Goal: Find specific page/section: Find specific page/section

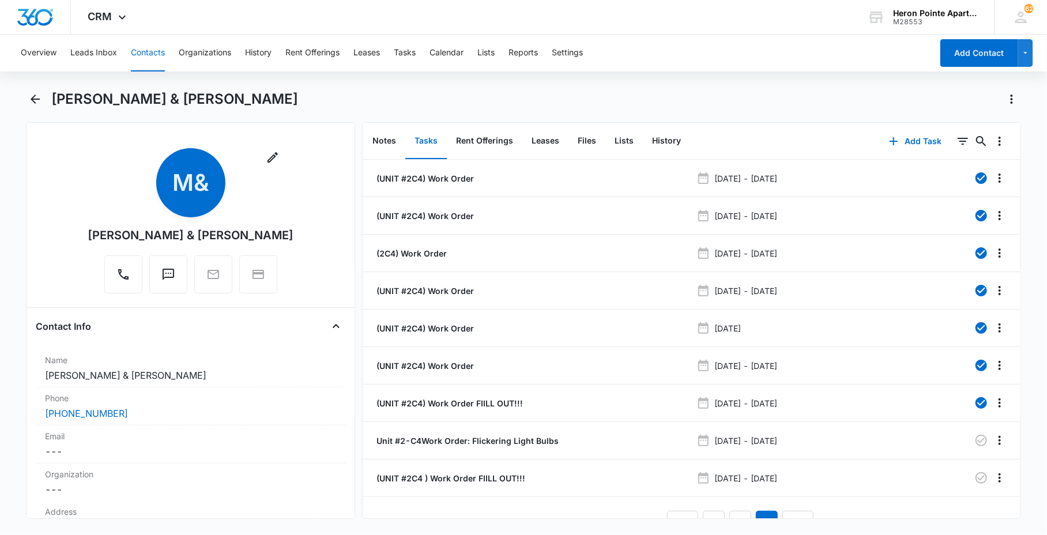
click at [140, 64] on button "Contacts" at bounding box center [148, 53] width 34 height 37
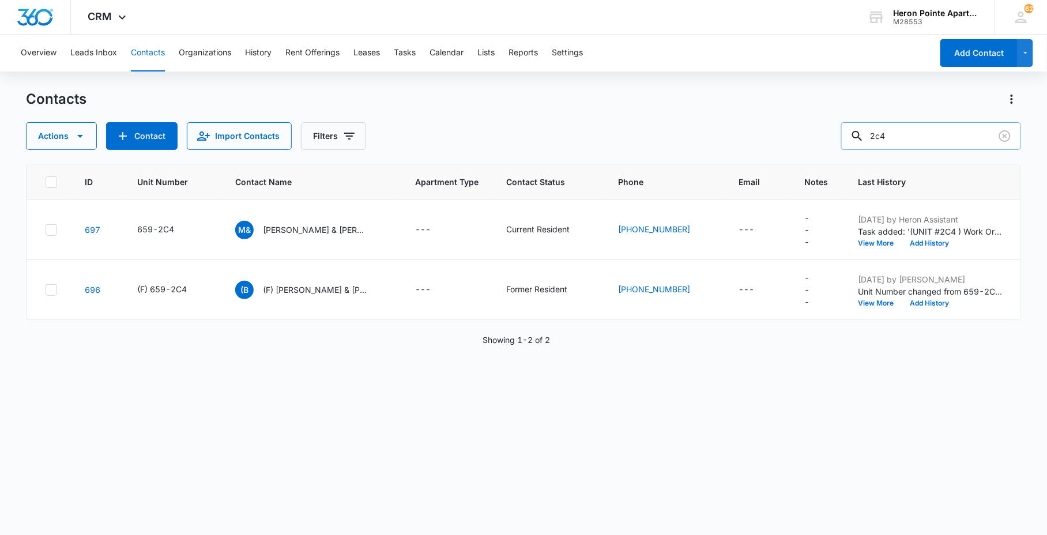
click at [900, 146] on input "2c4" at bounding box center [931, 136] width 180 height 28
type input "2"
type input "1"
type input "2O7"
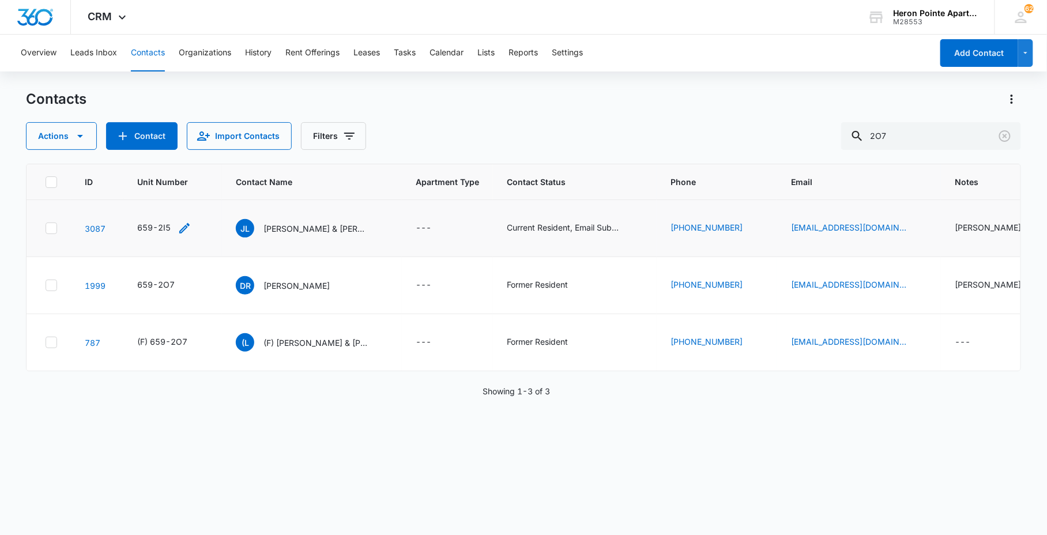
click at [152, 228] on div "659-2I5" at bounding box center [153, 227] width 33 height 12
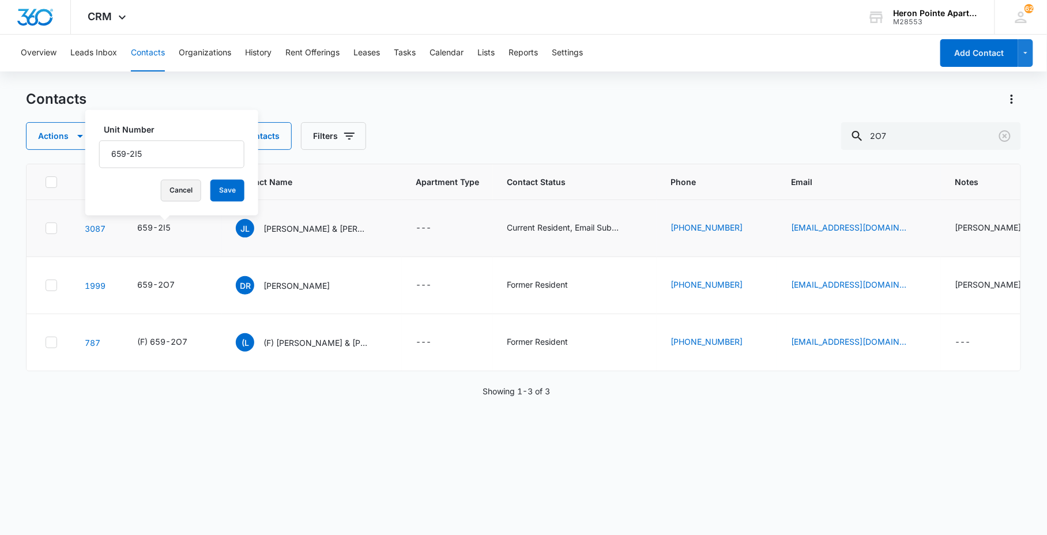
click at [165, 183] on div "Unit Number 659-2I5 Cancel Save" at bounding box center [171, 162] width 173 height 105
click at [165, 185] on button "Cancel" at bounding box center [181, 191] width 40 height 22
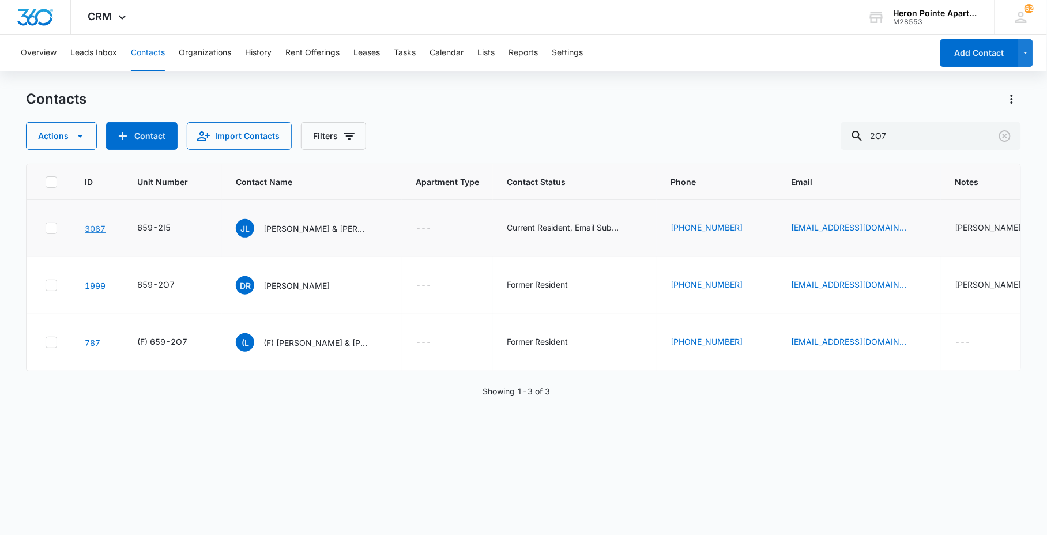
click at [87, 225] on link "3087" at bounding box center [95, 229] width 21 height 10
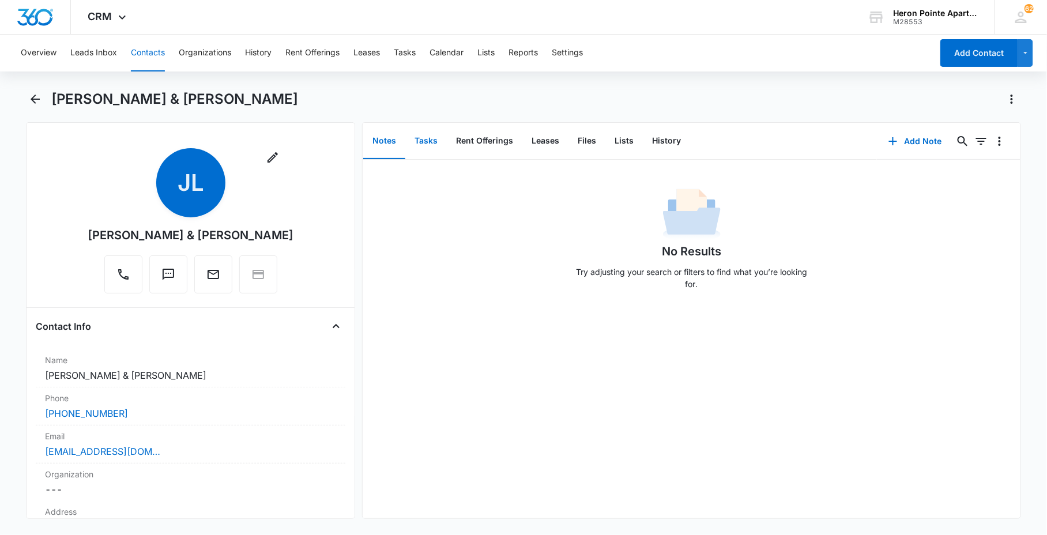
click at [436, 144] on button "Tasks" at bounding box center [425, 141] width 41 height 36
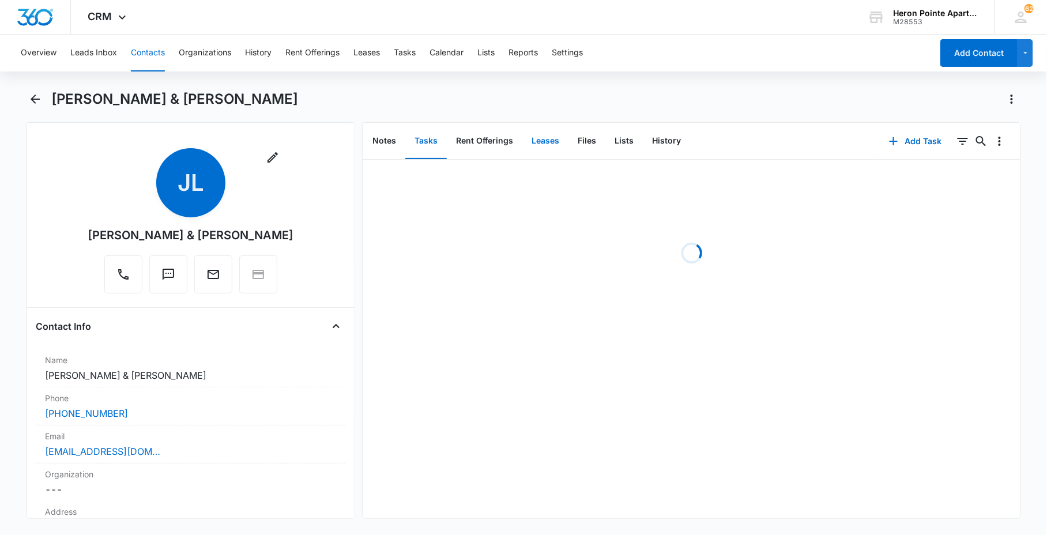
click at [546, 144] on button "Leases" at bounding box center [545, 141] width 46 height 36
click at [582, 141] on button "Files" at bounding box center [586, 141] width 37 height 36
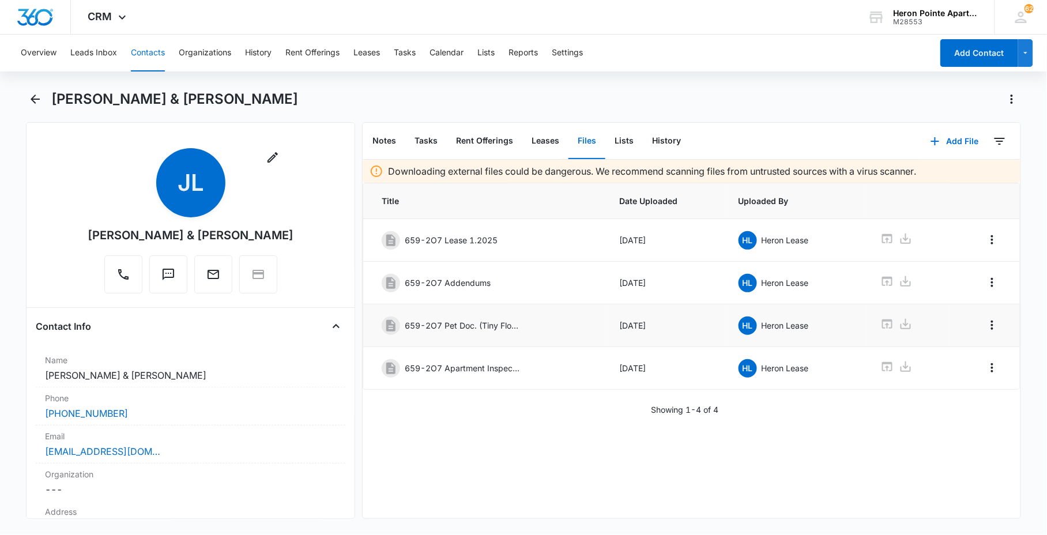
click at [489, 327] on p "659-2O7 Pet Doc. (Tiny Floof)" at bounding box center [462, 325] width 115 height 12
click at [880, 324] on icon at bounding box center [887, 324] width 14 height 14
click at [148, 56] on button "Contacts" at bounding box center [148, 53] width 34 height 37
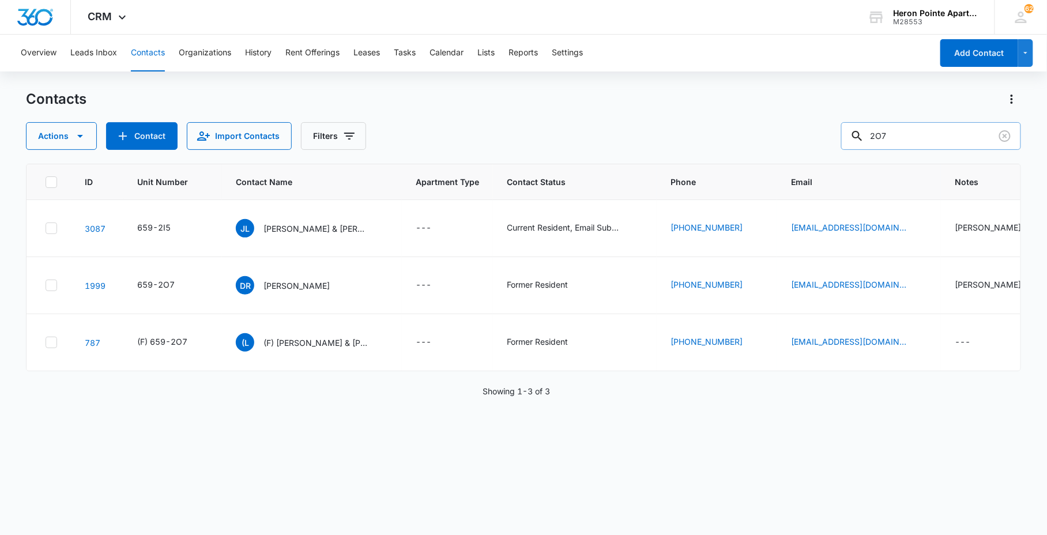
drag, startPoint x: 929, startPoint y: 134, endPoint x: 876, endPoint y: 130, distance: 53.2
click at [876, 130] on div "2O7" at bounding box center [931, 136] width 180 height 28
type input "BIP"
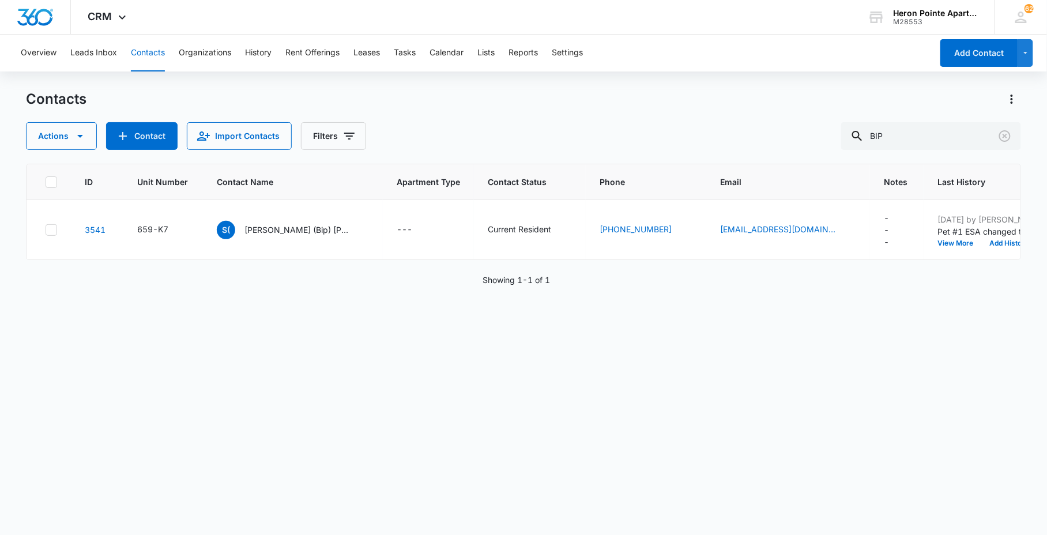
click at [534, 368] on div "ID Unit Number Contact Name Apartment Type Contact Status Phone Email Notes Las…" at bounding box center [523, 342] width 994 height 356
